Goal: Register for event/course

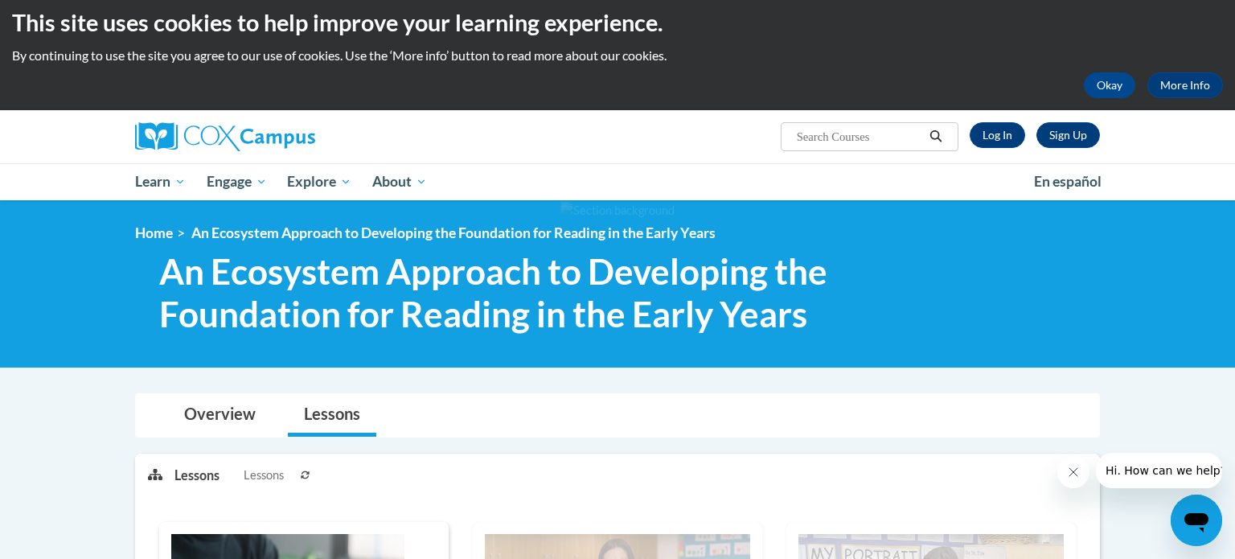
scroll to position [9, 0]
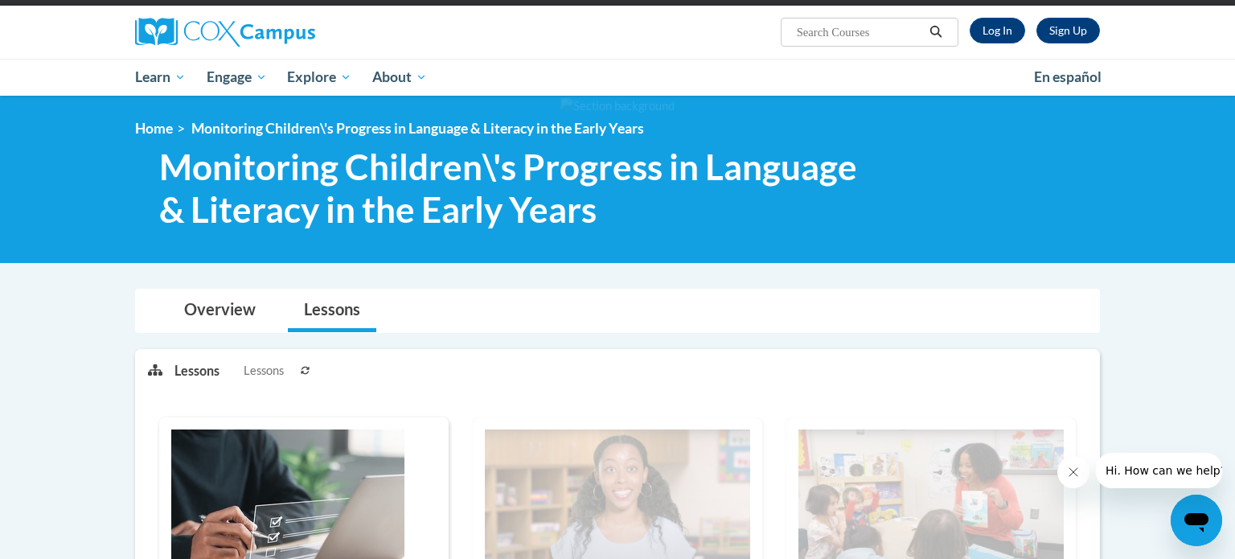
scroll to position [80, 0]
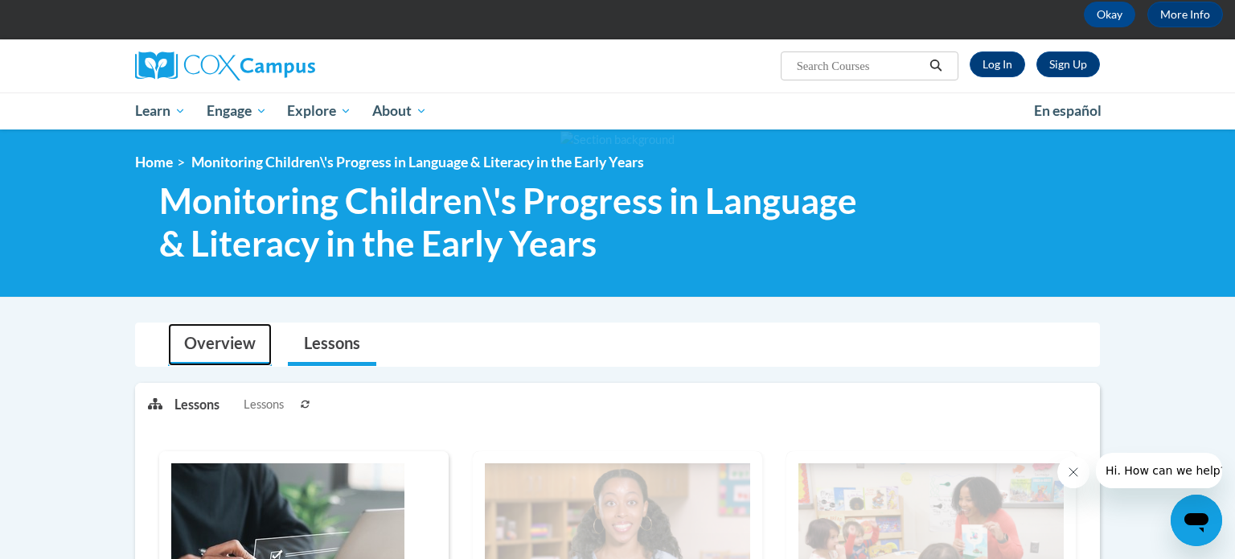
click at [220, 344] on link "Overview" at bounding box center [220, 344] width 104 height 43
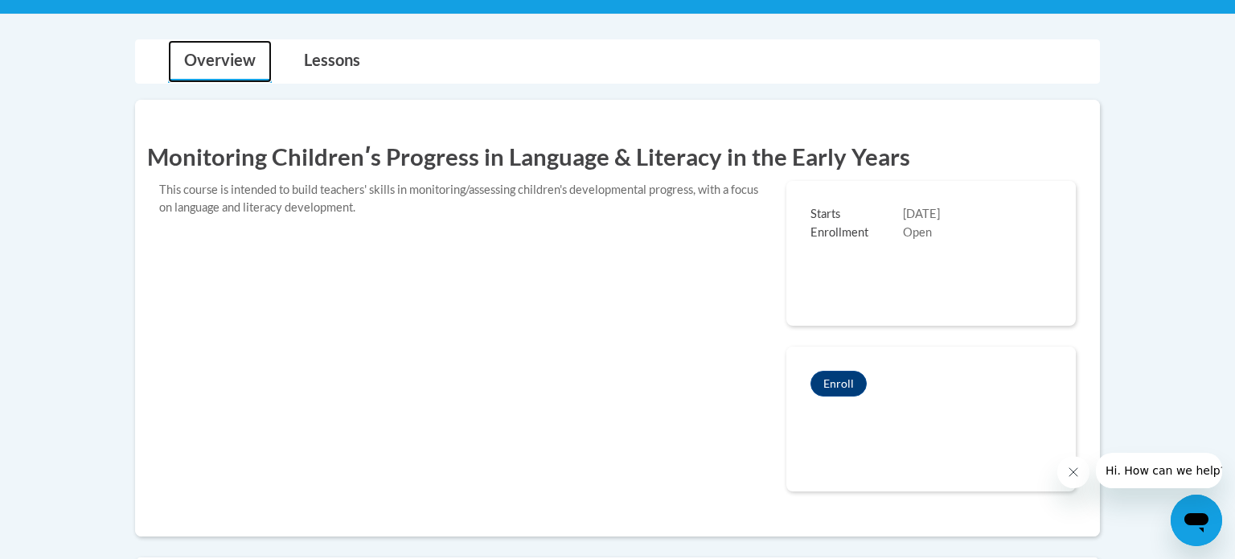
scroll to position [389, 0]
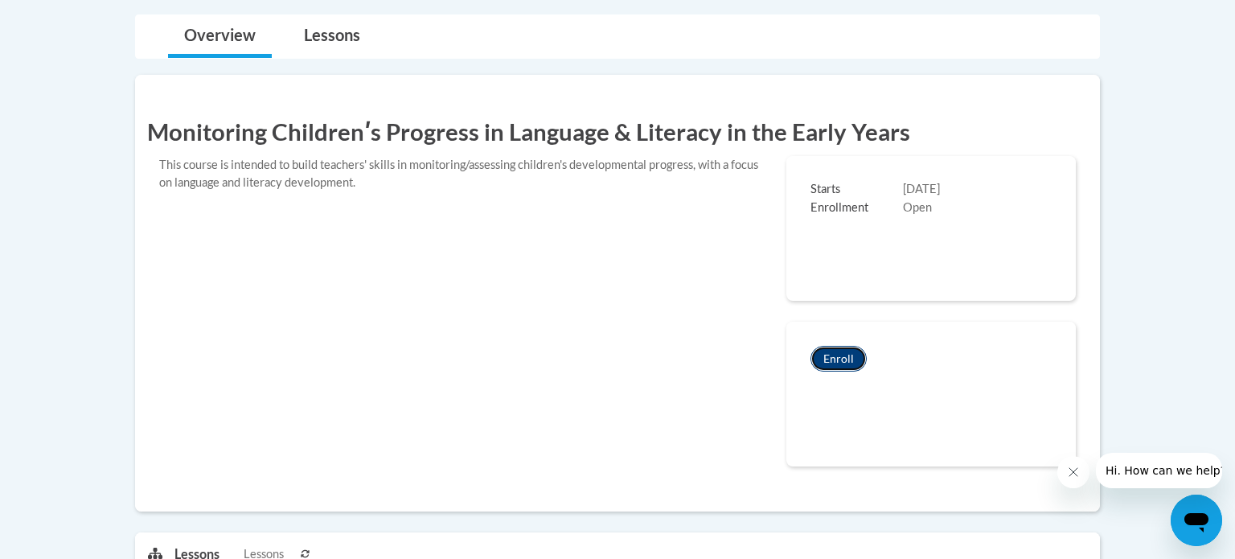
click at [843, 353] on button "Enroll" at bounding box center [839, 359] width 56 height 26
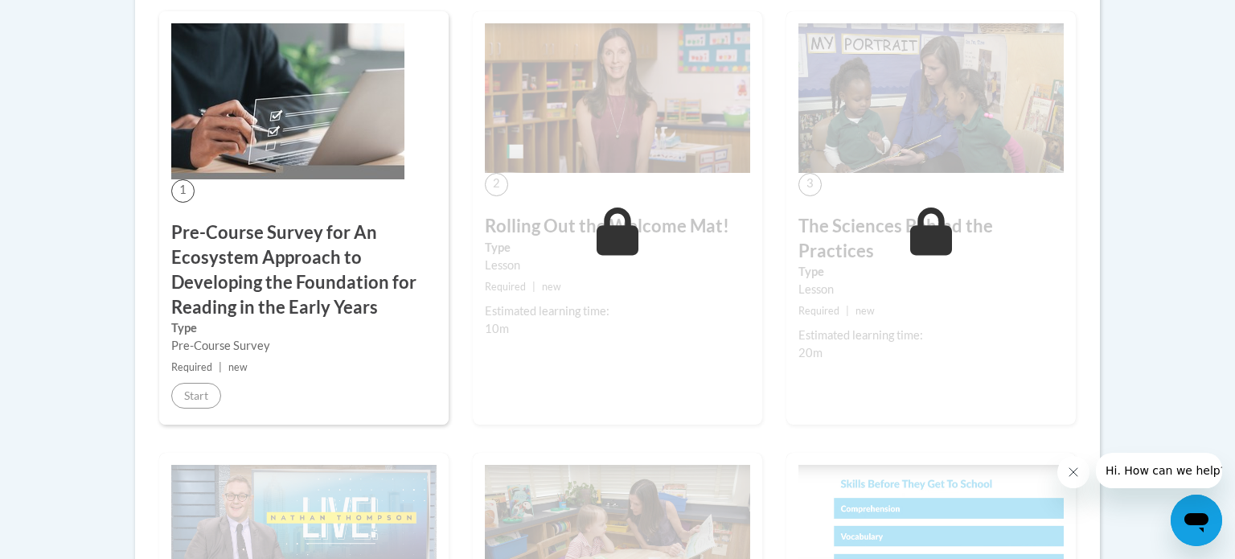
scroll to position [521, 0]
click at [343, 302] on h3 "Pre-Course Survey for An Ecosystem Approach to Developing the Foundation for Re…" at bounding box center [303, 269] width 265 height 99
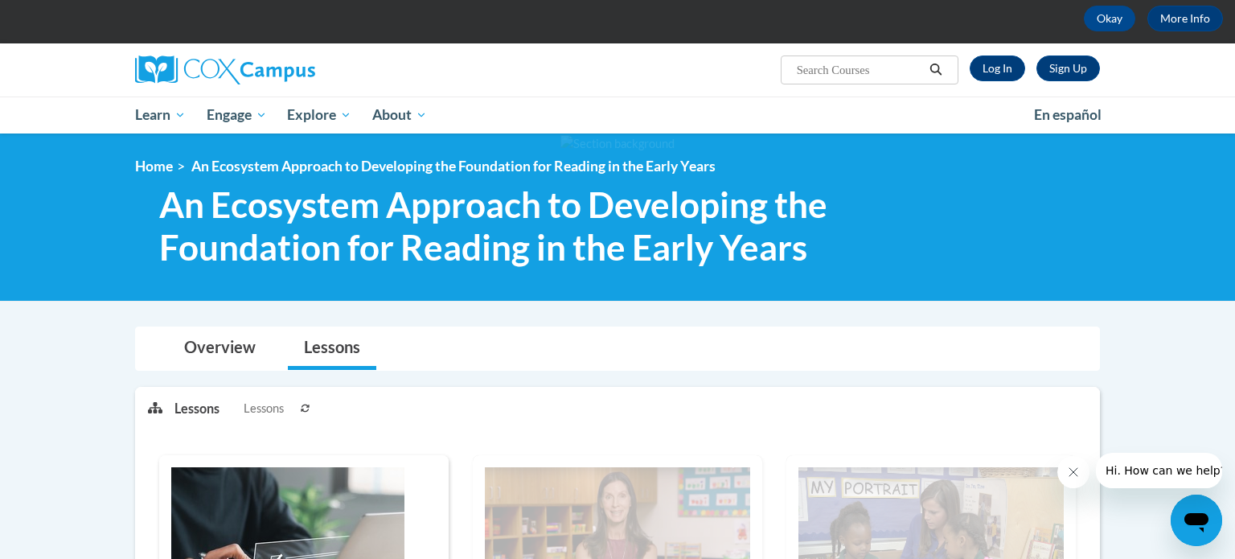
scroll to position [0, 0]
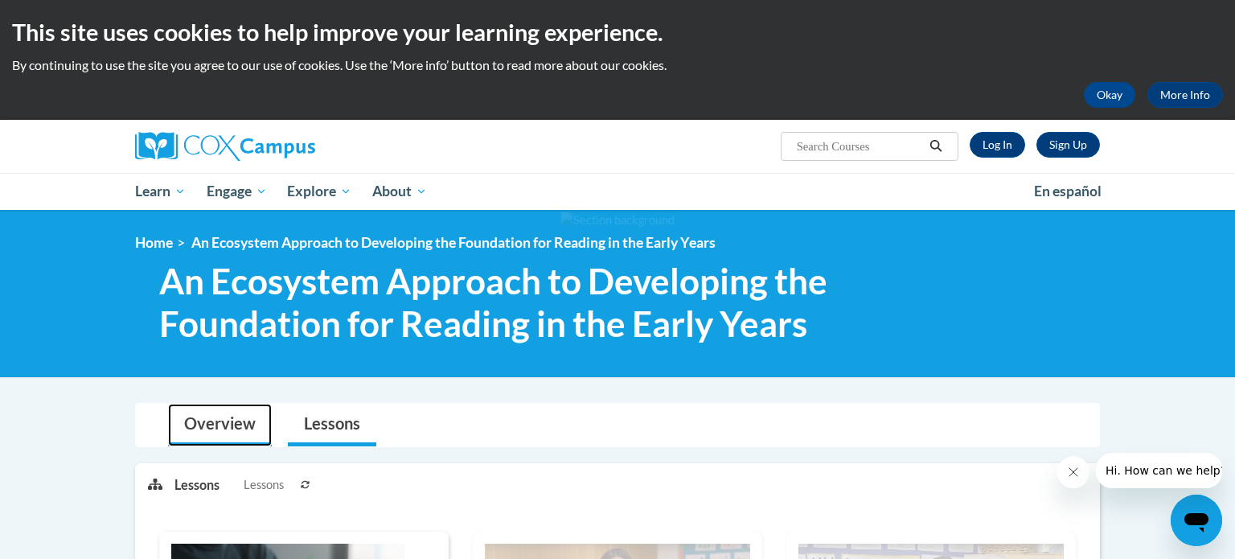
click at [231, 421] on link "Overview" at bounding box center [220, 425] width 104 height 43
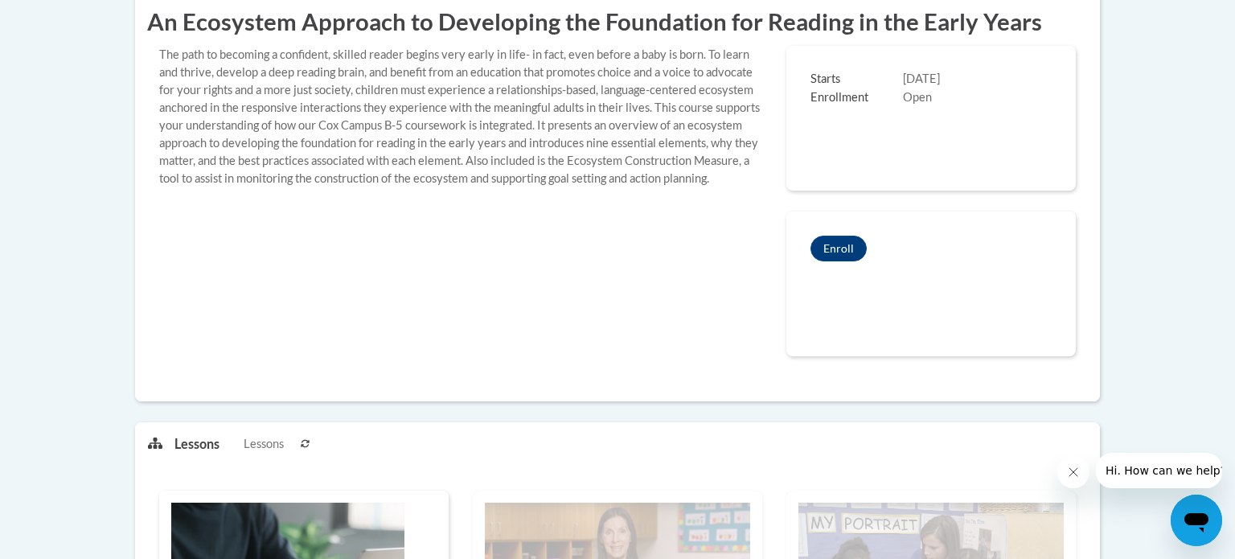
scroll to position [524, 0]
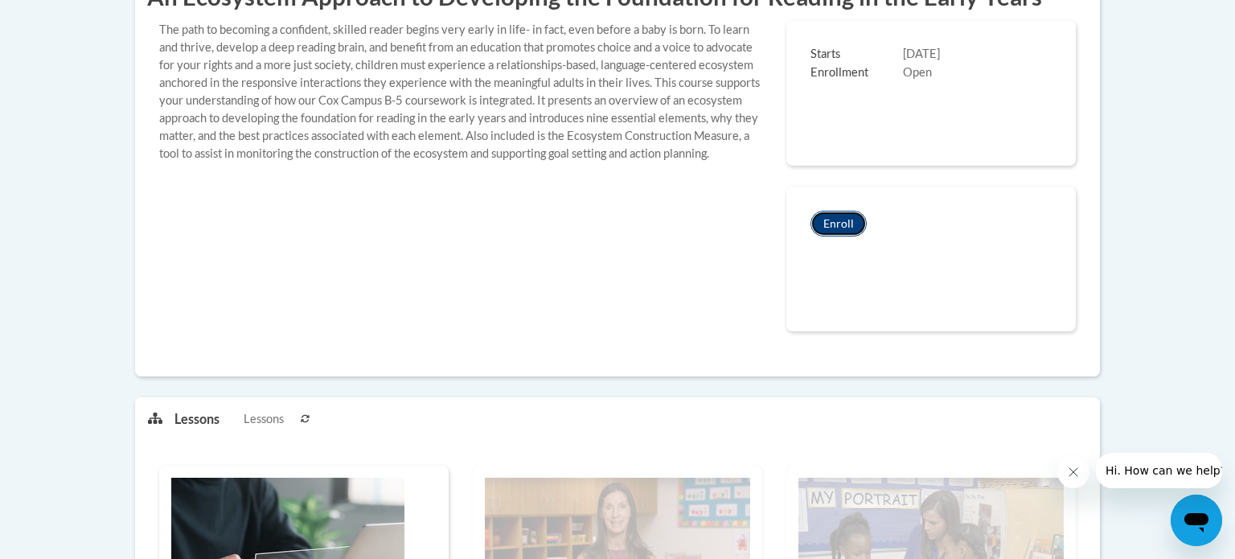
click at [841, 220] on button "Enroll" at bounding box center [839, 224] width 56 height 26
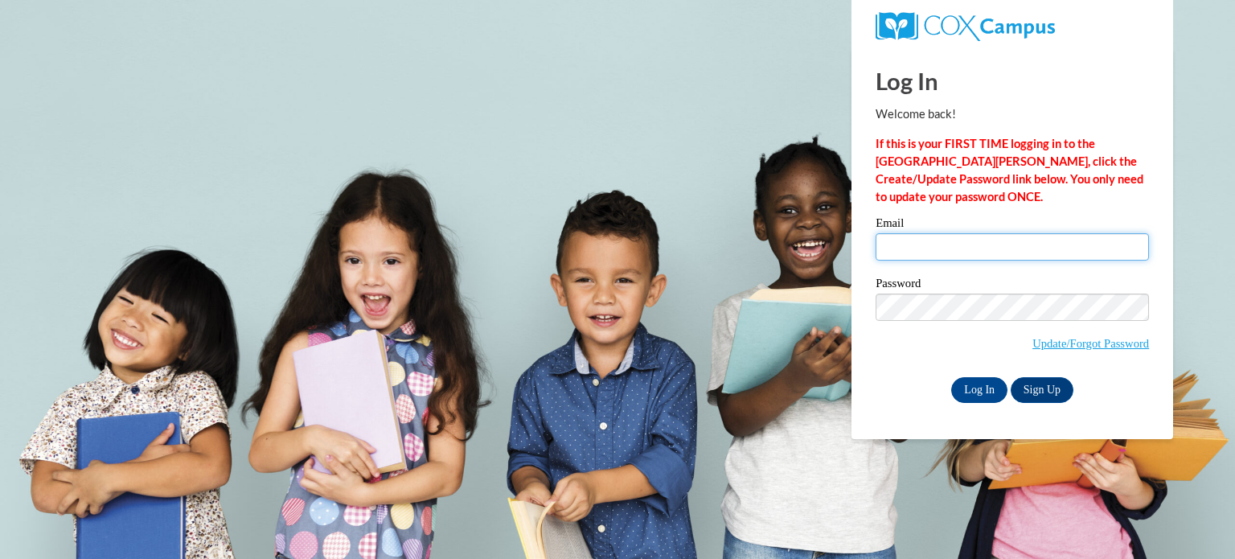
click at [930, 250] on input "Email" at bounding box center [1012, 246] width 273 height 27
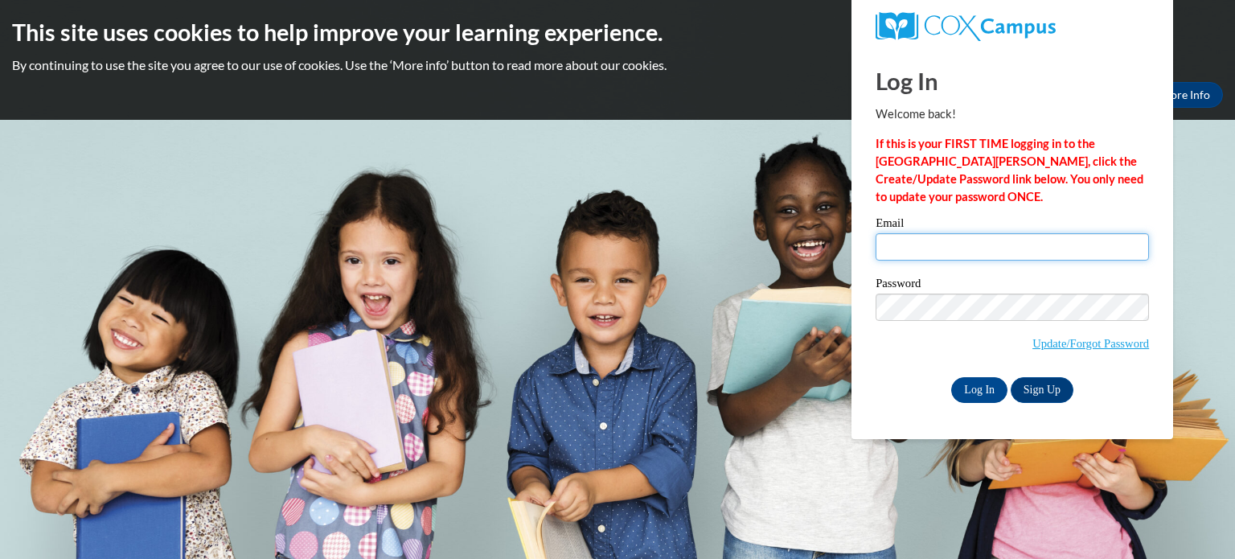
click at [930, 250] on input "Email" at bounding box center [1012, 246] width 273 height 27
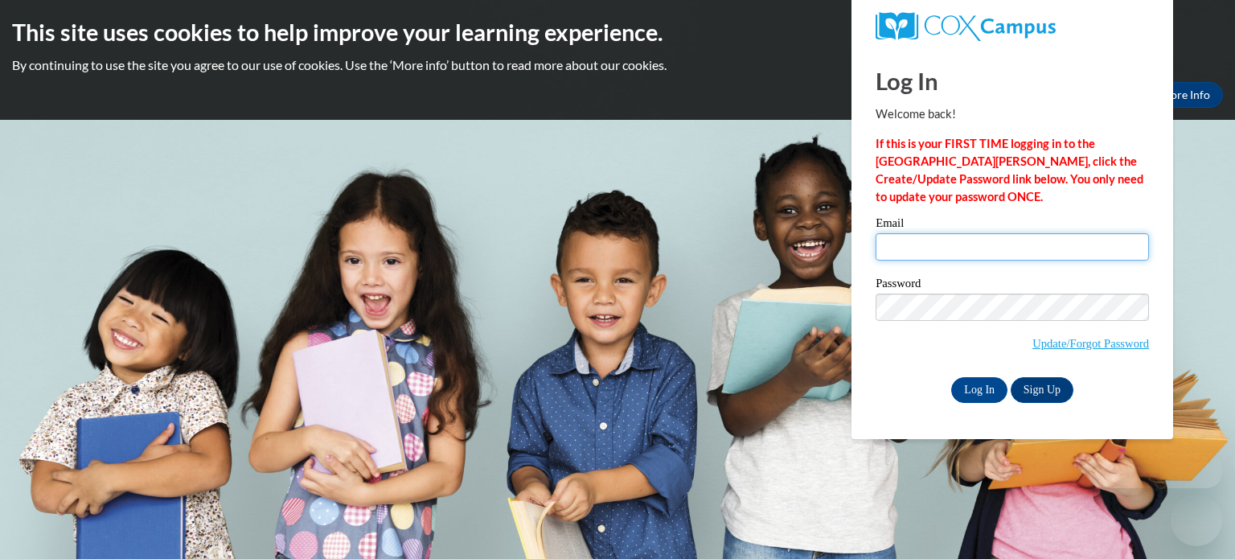
click at [930, 250] on input "Email" at bounding box center [1012, 246] width 273 height 27
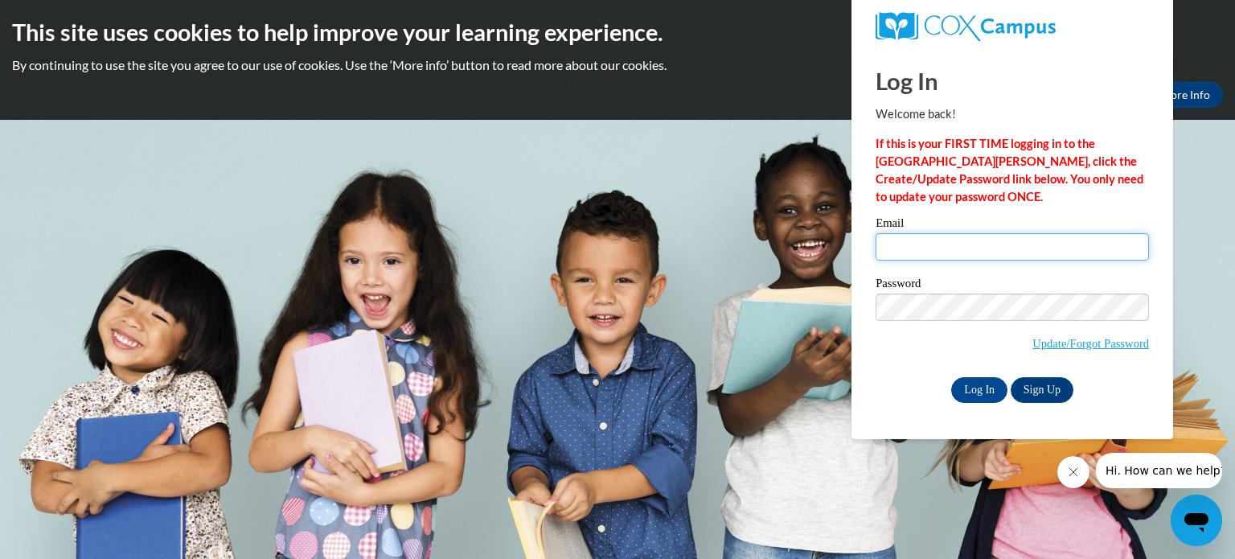
click at [930, 250] on input "Email" at bounding box center [1012, 246] width 273 height 27
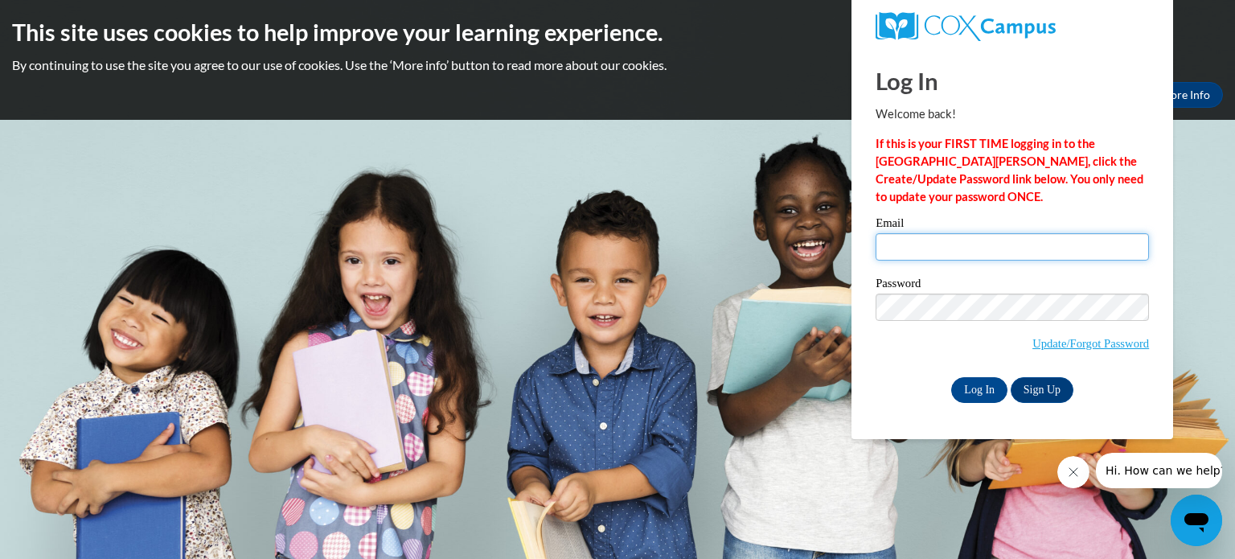
click at [930, 250] on input "Email" at bounding box center [1012, 246] width 273 height 27
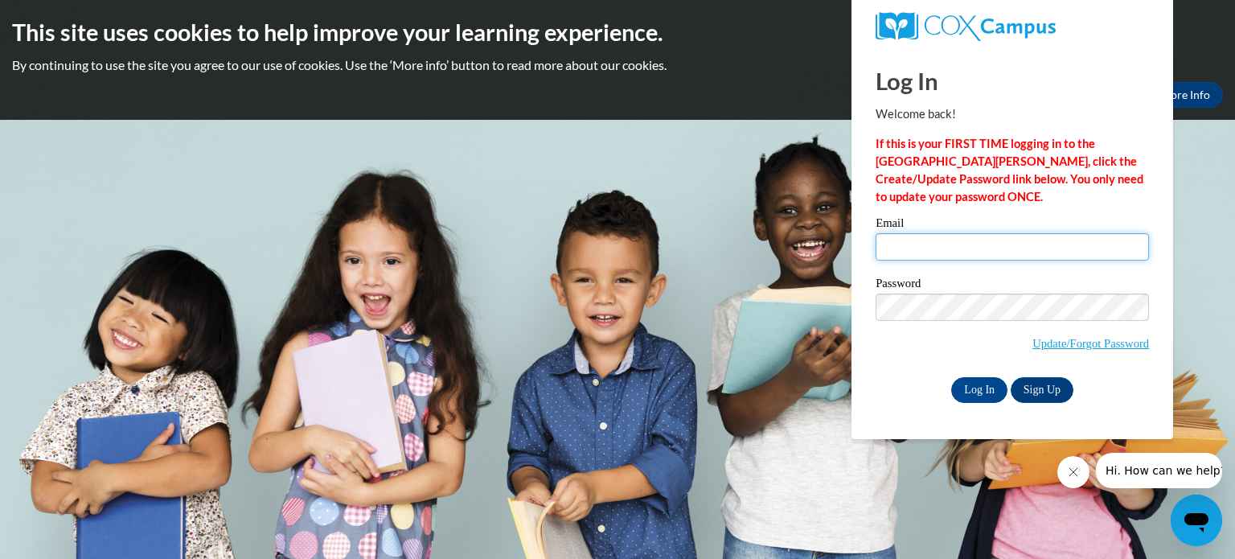
click at [930, 250] on input "Email" at bounding box center [1012, 246] width 273 height 27
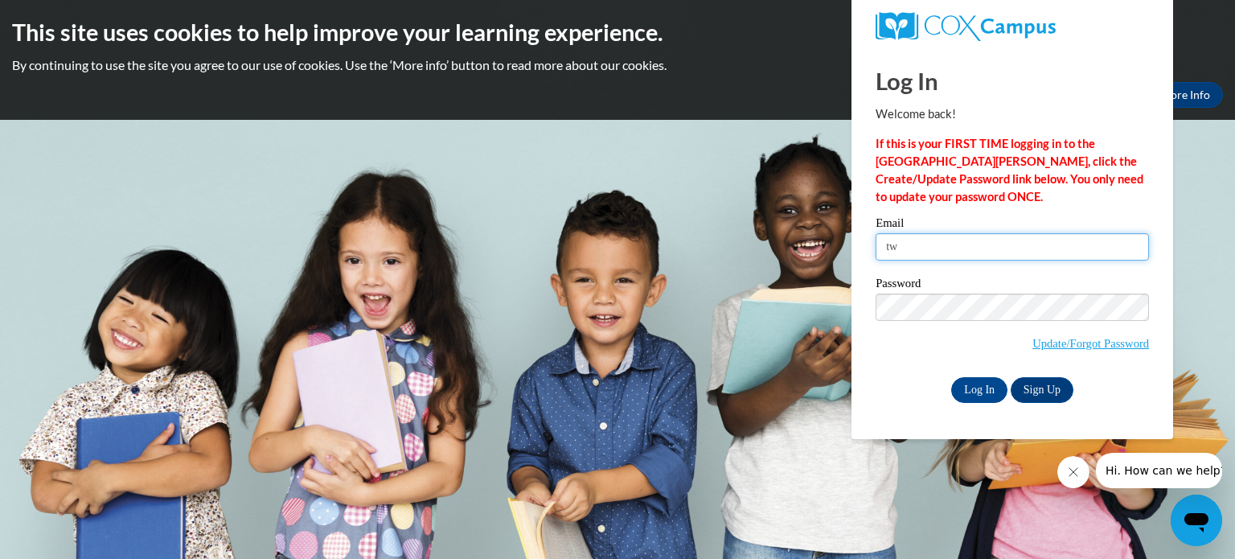
type input "t"
click at [932, 251] on input "Email" at bounding box center [1012, 246] width 273 height 27
